Goal: Find contact information: Find contact information

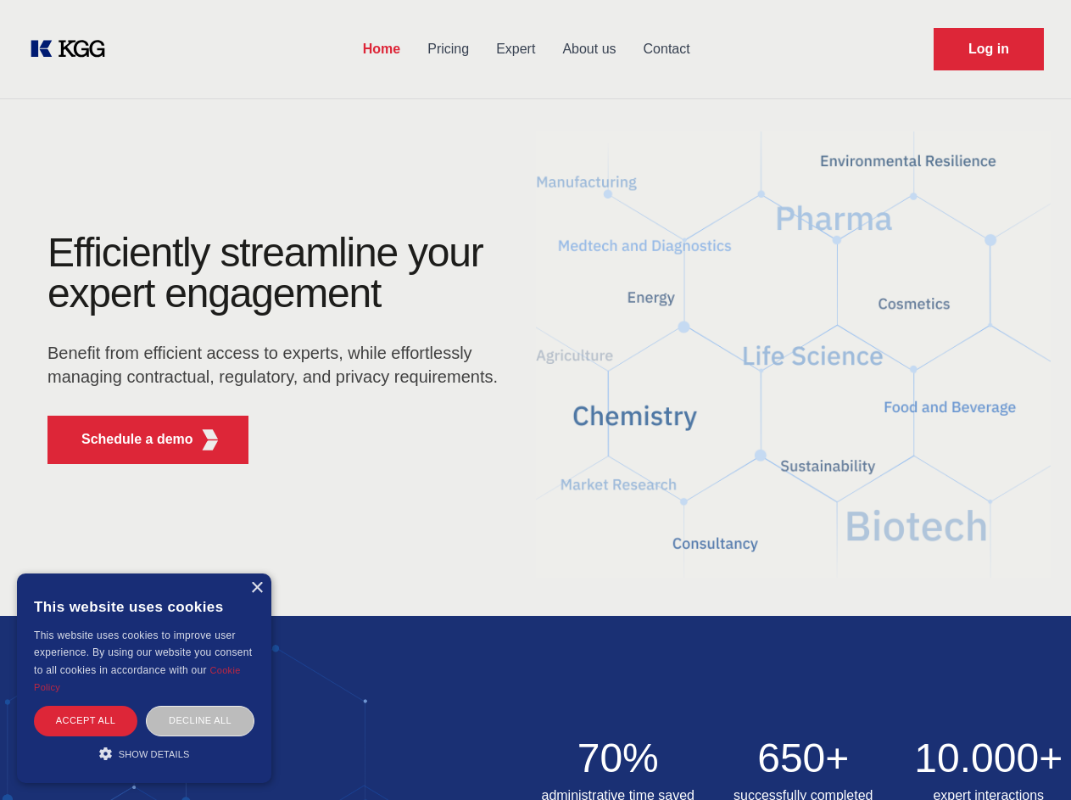
click at [535, 399] on div "Efficiently streamline your expert engagement Benefit from efficient access to …" at bounding box center [278, 354] width 516 height 245
click at [127, 439] on p "Schedule a demo" at bounding box center [137, 439] width 112 height 20
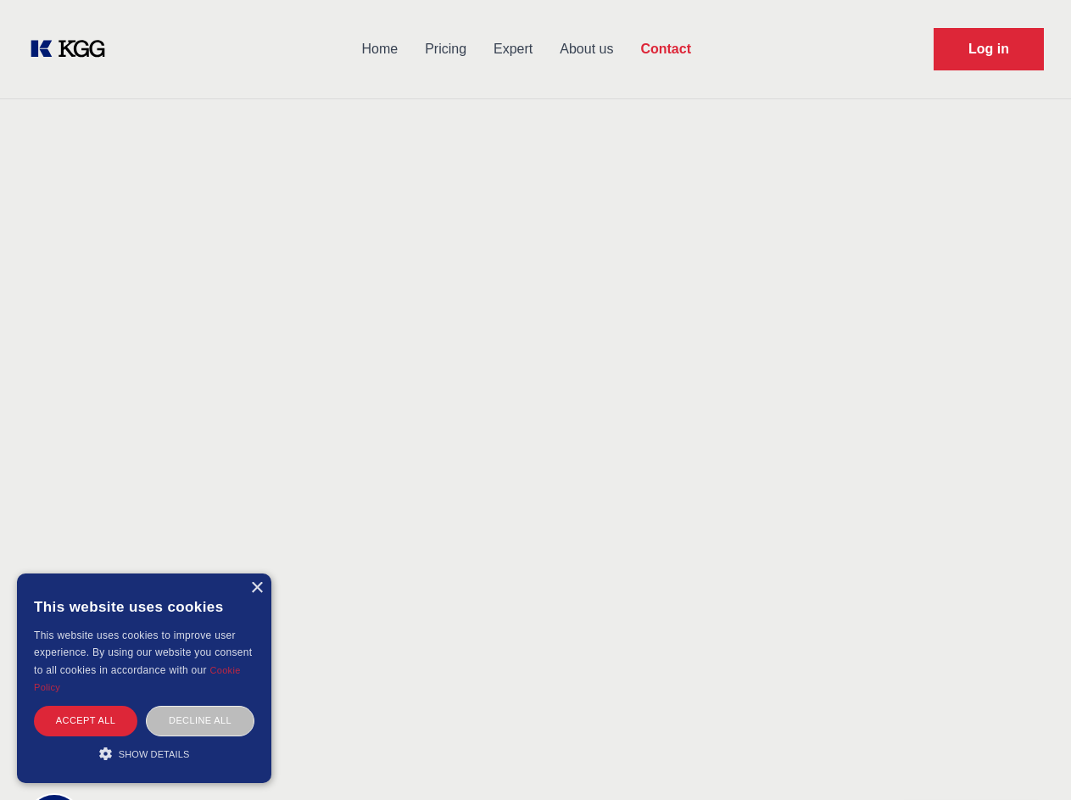
click at [256, 588] on div "× This website uses cookies This website uses cookies to improve user experienc…" at bounding box center [144, 677] width 254 height 209
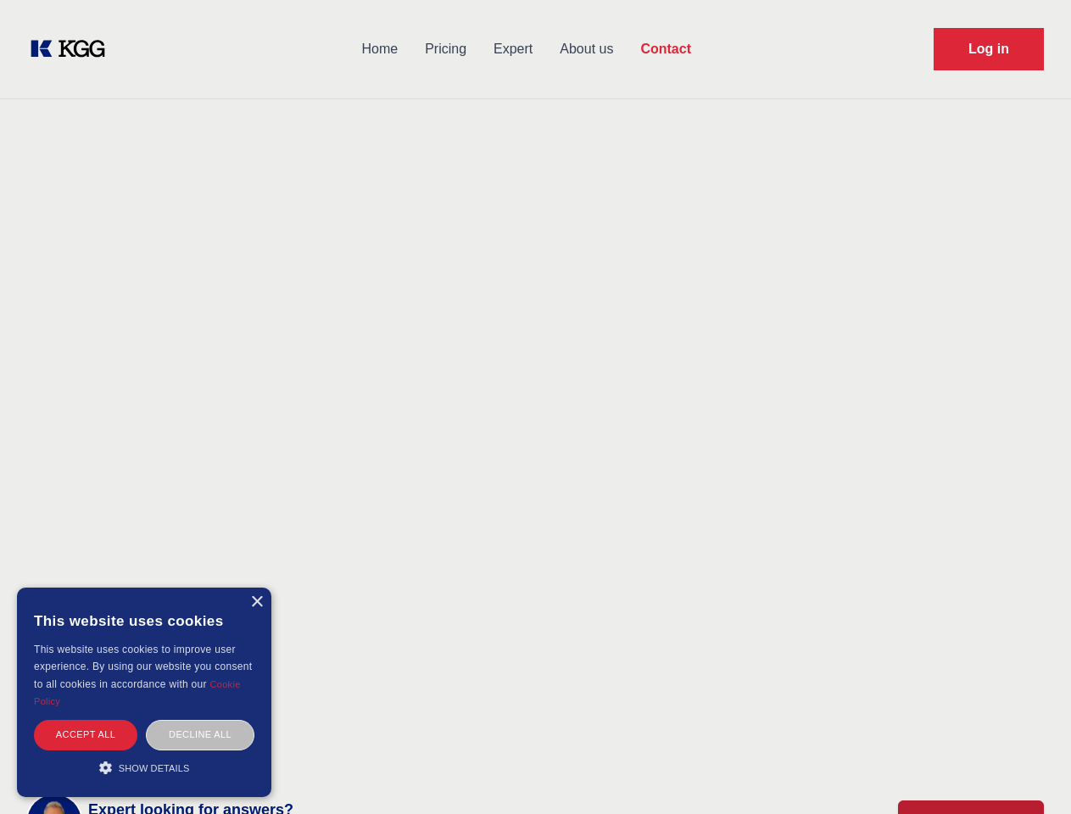
click at [86, 720] on div "Accept all" at bounding box center [85, 735] width 103 height 30
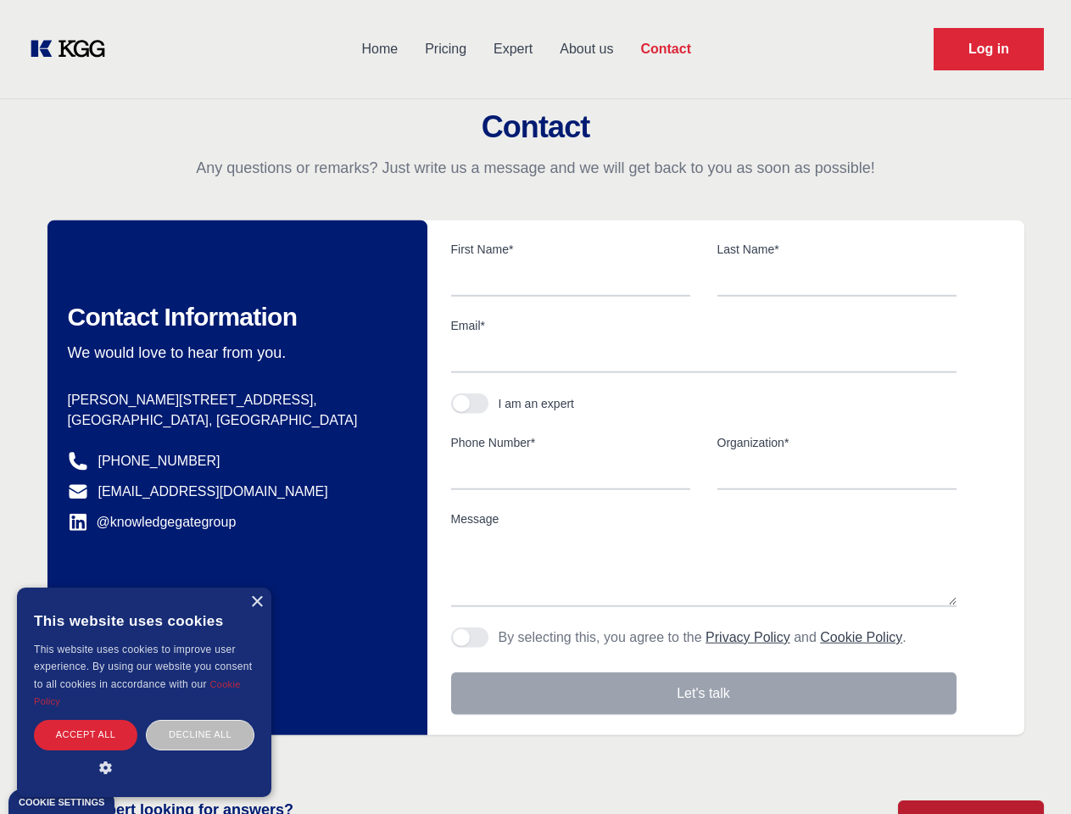
click at [200, 720] on div "Decline all" at bounding box center [200, 735] width 109 height 30
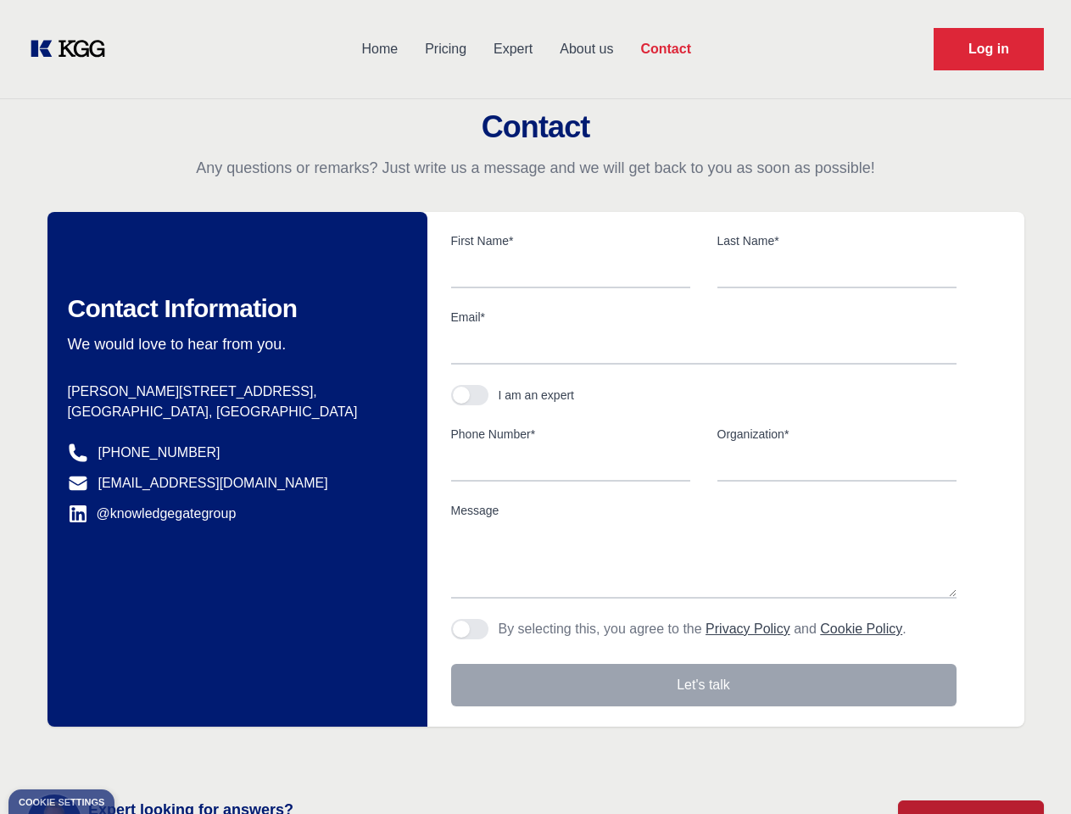
click at [144, 753] on main "Contact Any questions or remarks? Just write us a message and we will get back …" at bounding box center [535, 441] width 1071 height 883
